Goal: Transaction & Acquisition: Obtain resource

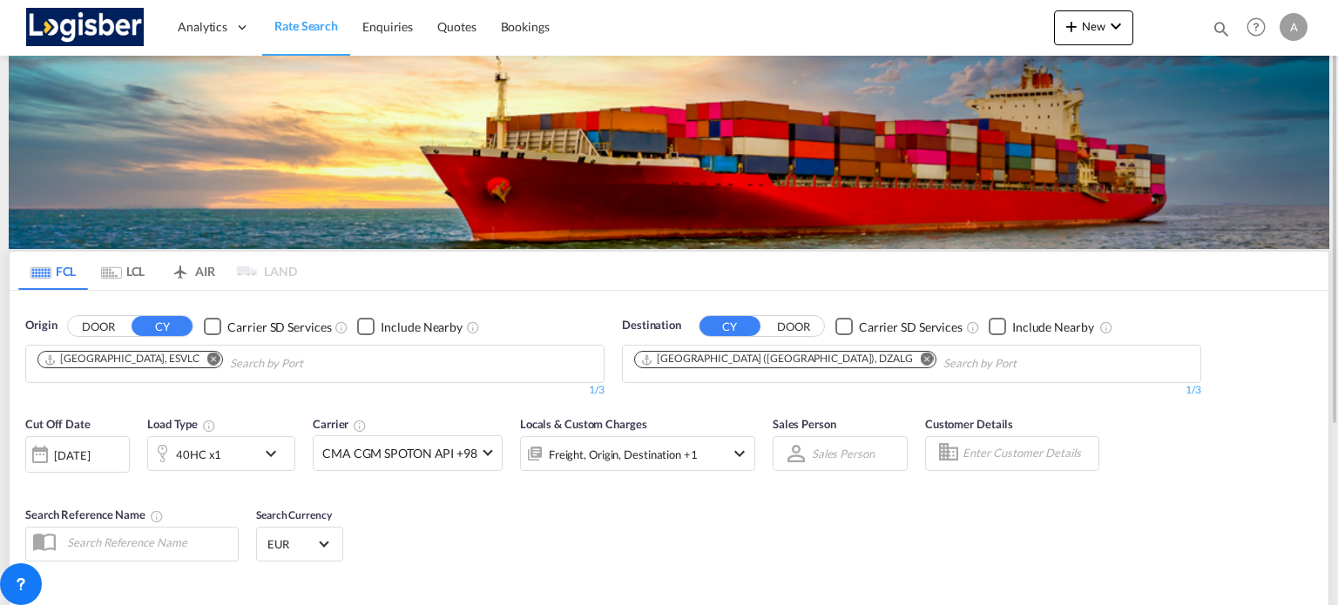
click at [207, 358] on md-icon "Remove" at bounding box center [213, 359] width 13 height 13
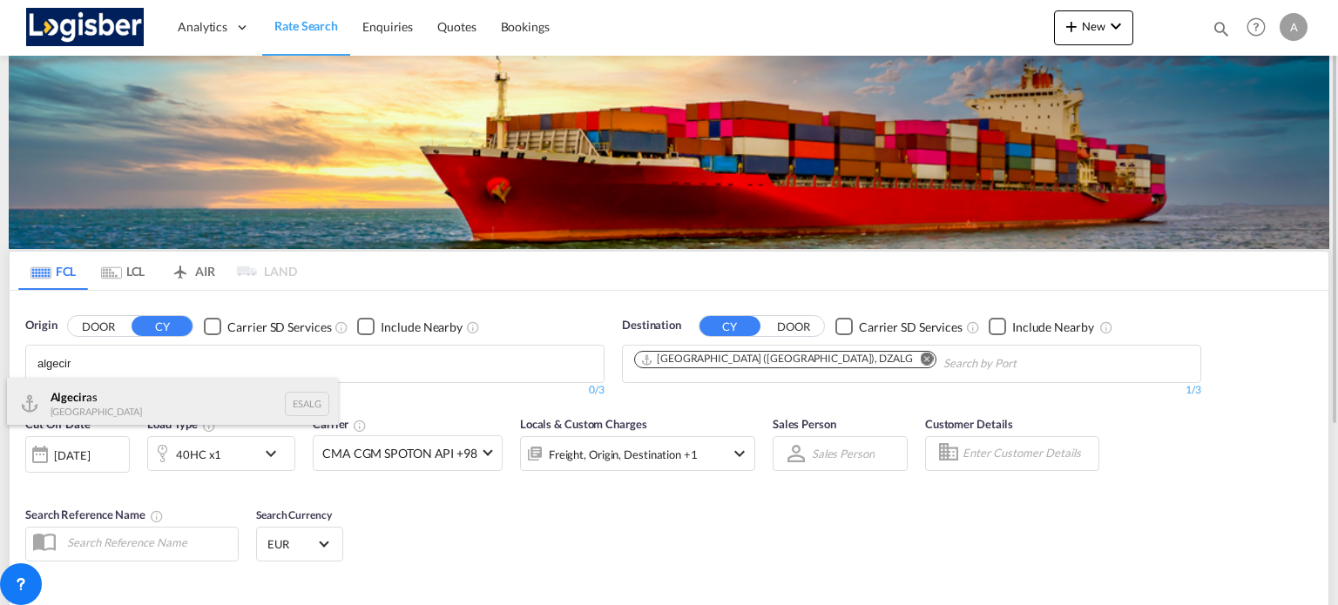
type input "algecir"
click at [228, 414] on div "Algecir as Spain ESALG" at bounding box center [172, 404] width 331 height 52
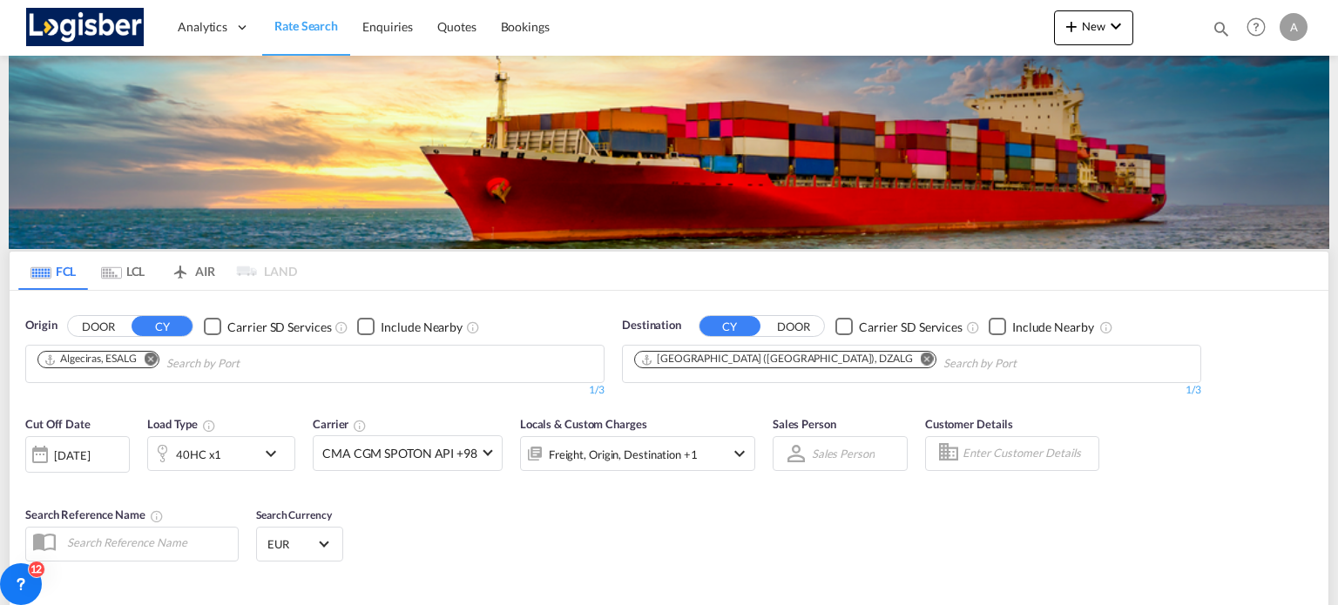
click at [921, 356] on md-icon "Remove" at bounding box center [927, 359] width 13 height 13
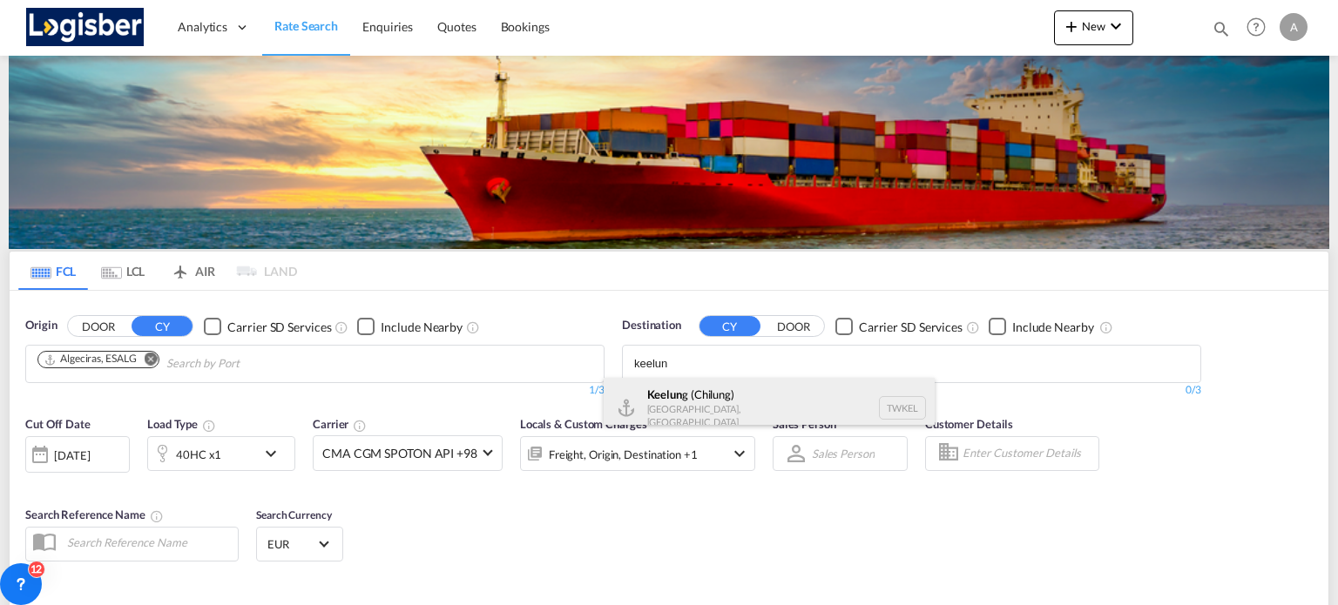
type input "keelun"
click at [708, 394] on div "Keelun g ([GEOGRAPHIC_DATA]) [GEOGRAPHIC_DATA], Province of [GEOGRAPHIC_DATA] T…" at bounding box center [769, 408] width 331 height 60
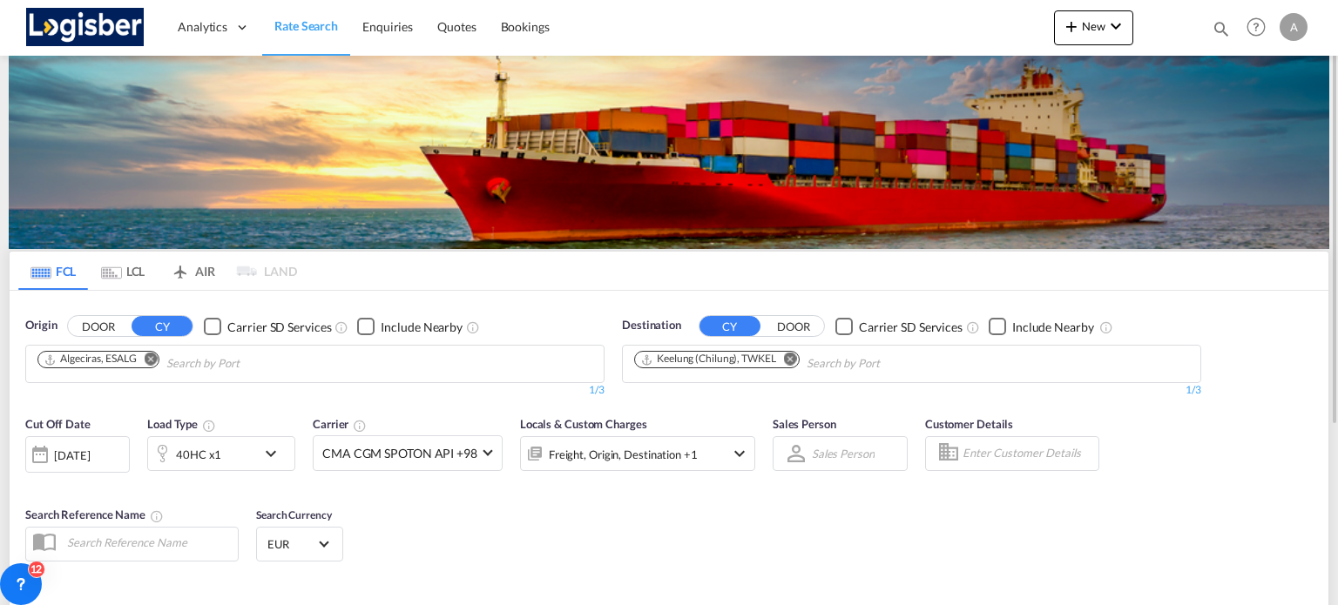
click at [272, 449] on md-icon "icon-chevron-down" at bounding box center [275, 453] width 30 height 21
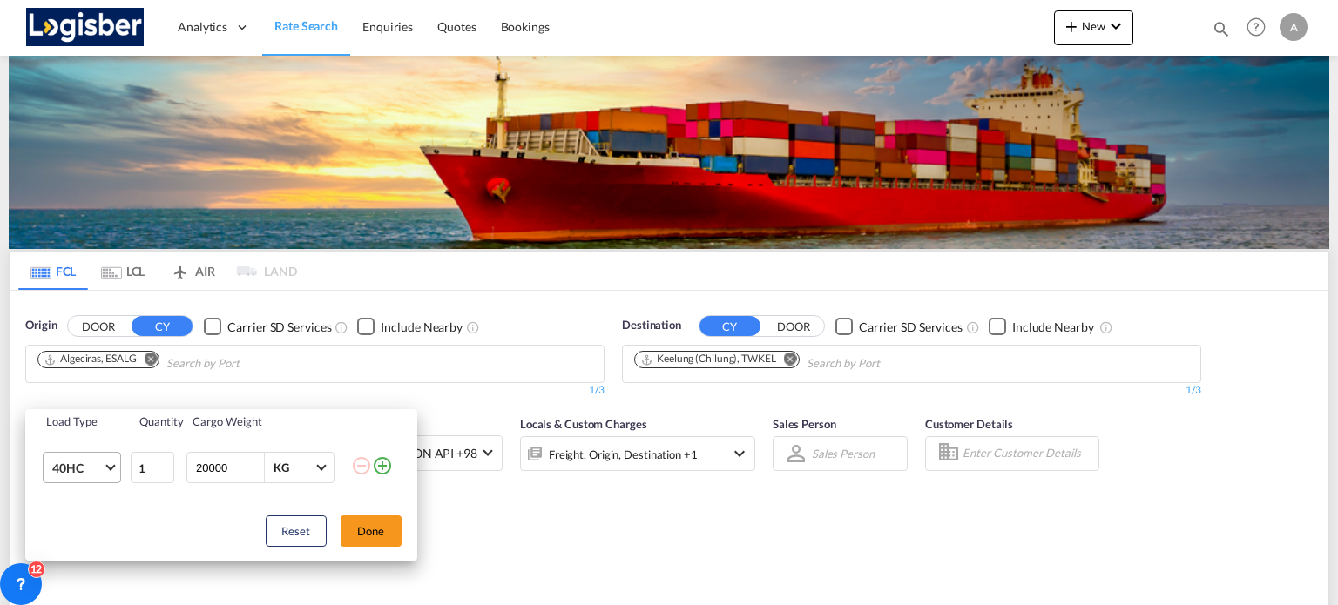
click at [105, 466] on md-select-value "40HC" at bounding box center [86, 468] width 70 height 30
click at [115, 394] on md-option "20GP" at bounding box center [96, 384] width 118 height 42
drag, startPoint x: 591, startPoint y: 512, endPoint x: 596, endPoint y: 424, distance: 88.1
click at [594, 486] on div "Load Type Quantity Cargo Weight 20GP 1 20000 KG KG Load type addition is restri…" at bounding box center [669, 302] width 1338 height 605
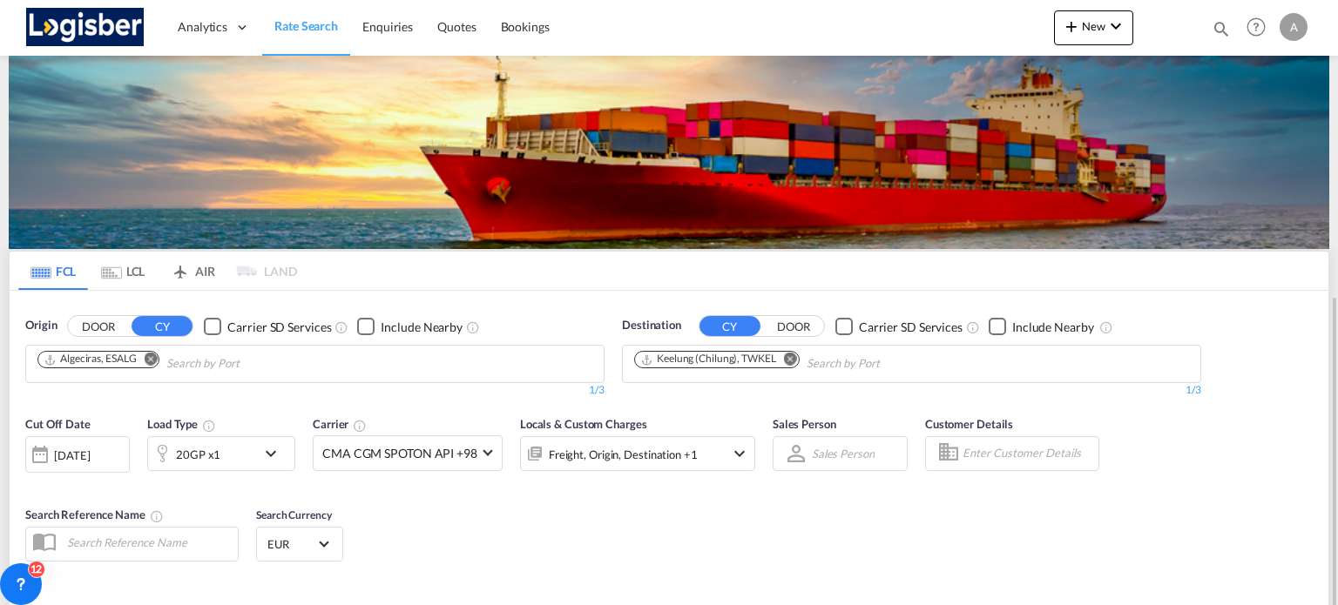
scroll to position [174, 0]
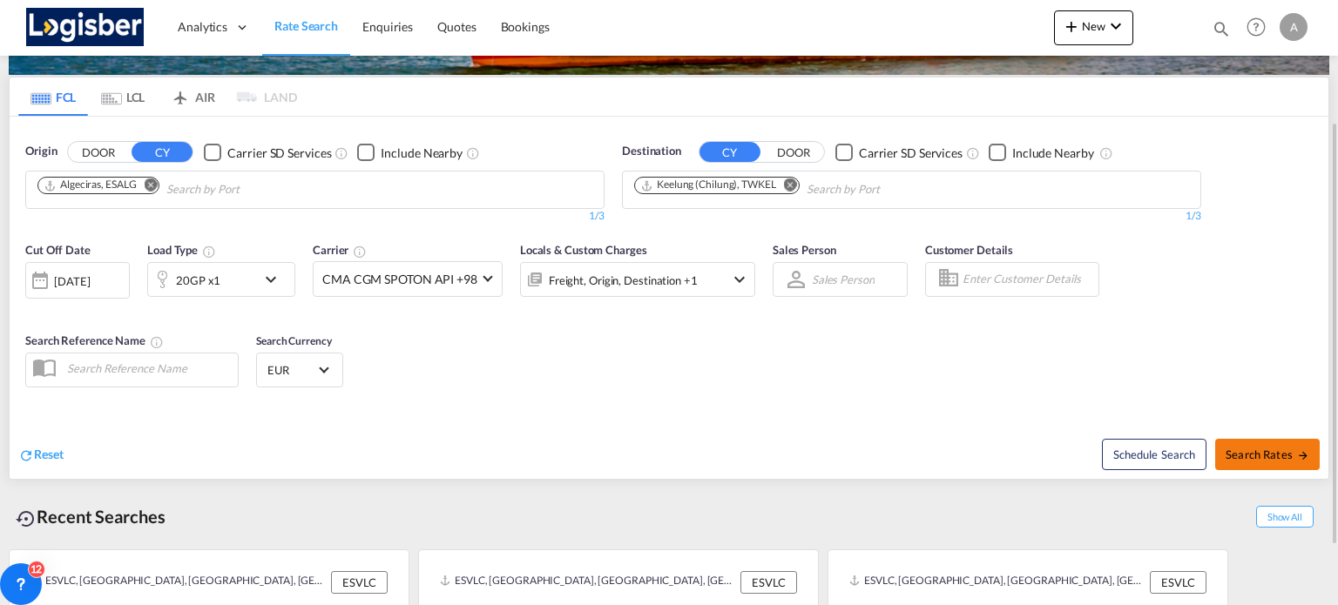
click at [1272, 464] on button "Search Rates" at bounding box center [1267, 454] width 105 height 31
type input "ESALG to TWKEL / [DATE]"
